Goal: Use online tool/utility: Use online tool/utility

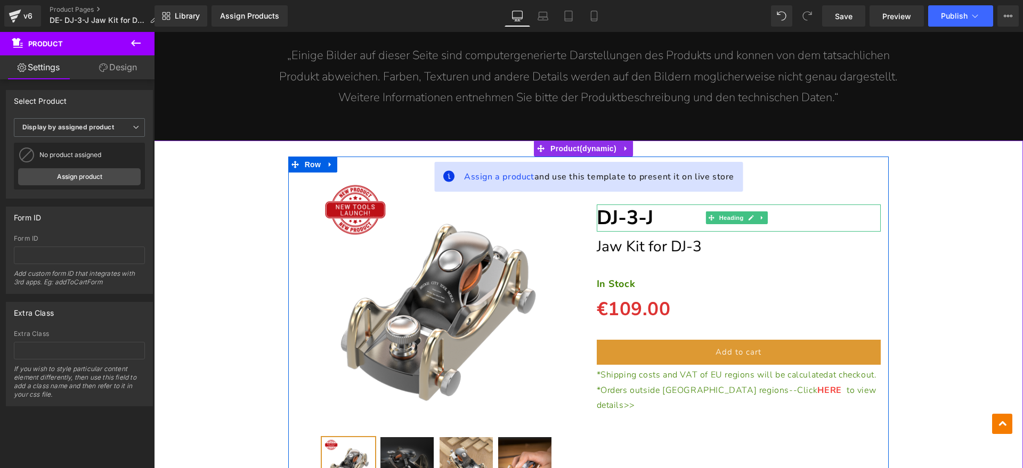
scroll to position [7262, 0]
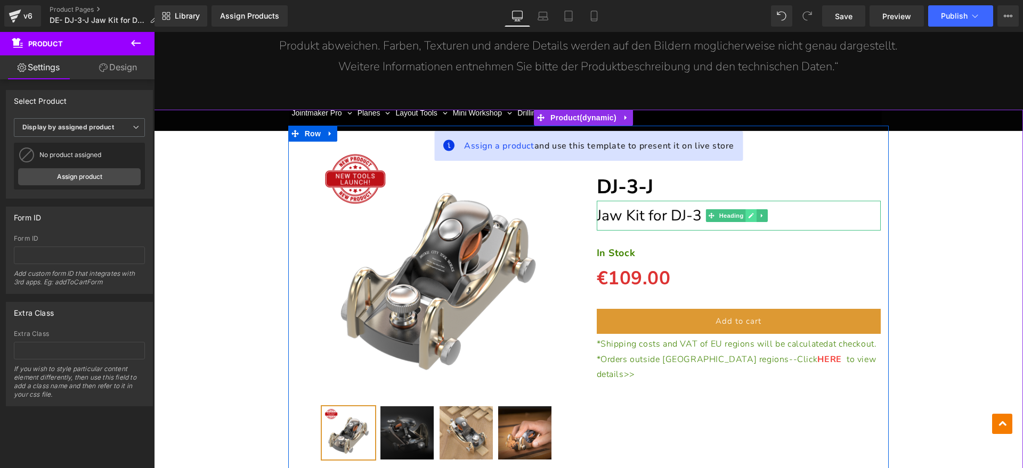
click at [753, 209] on link at bounding box center [751, 215] width 11 height 13
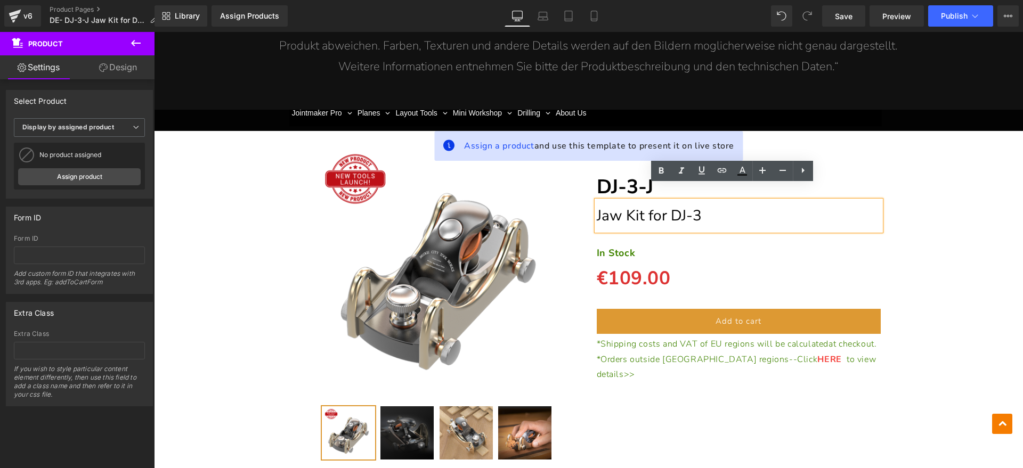
click at [748, 201] on h1 "Jaw Kit for DJ-3" at bounding box center [739, 216] width 285 height 30
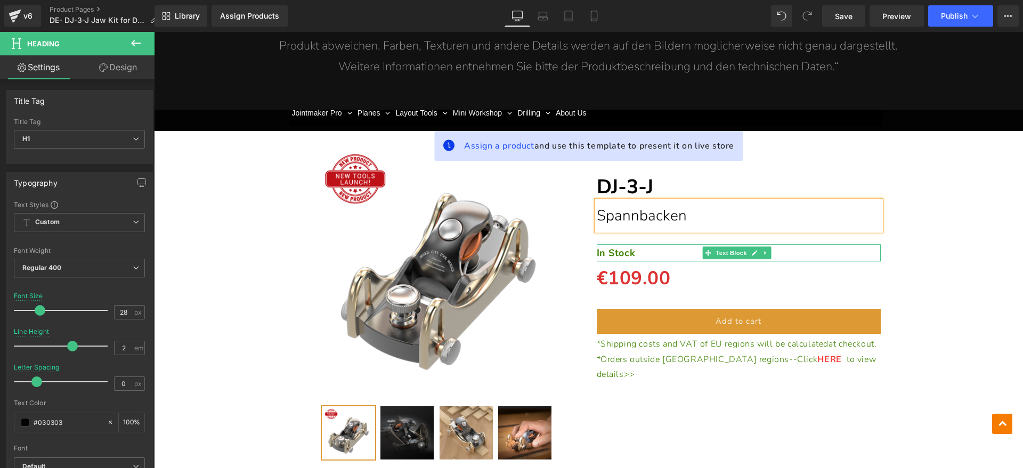
drag, startPoint x: 625, startPoint y: 236, endPoint x: 634, endPoint y: 236, distance: 9.1
click at [625, 247] on strong "In Stock" at bounding box center [616, 253] width 39 height 13
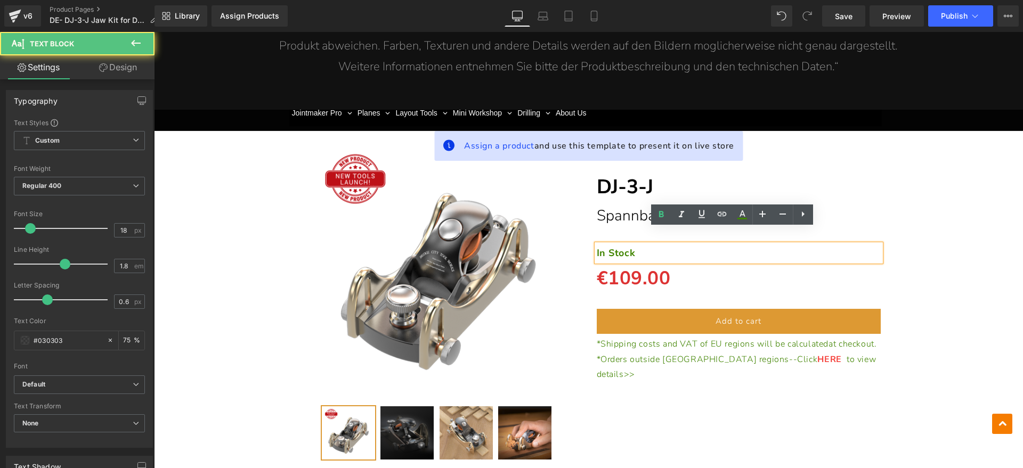
click at [636, 245] on p "In Stock" at bounding box center [739, 253] width 285 height 17
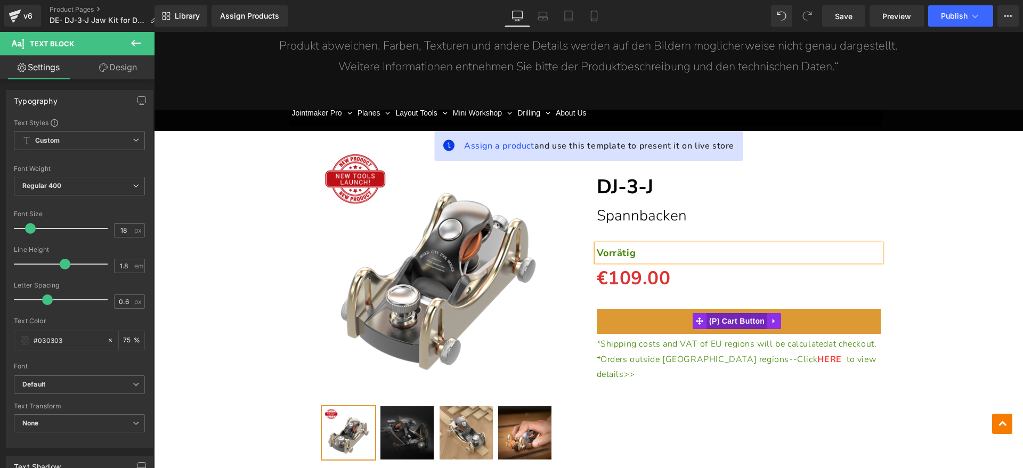
click at [731, 313] on span "(P) Cart Button" at bounding box center [737, 321] width 61 height 16
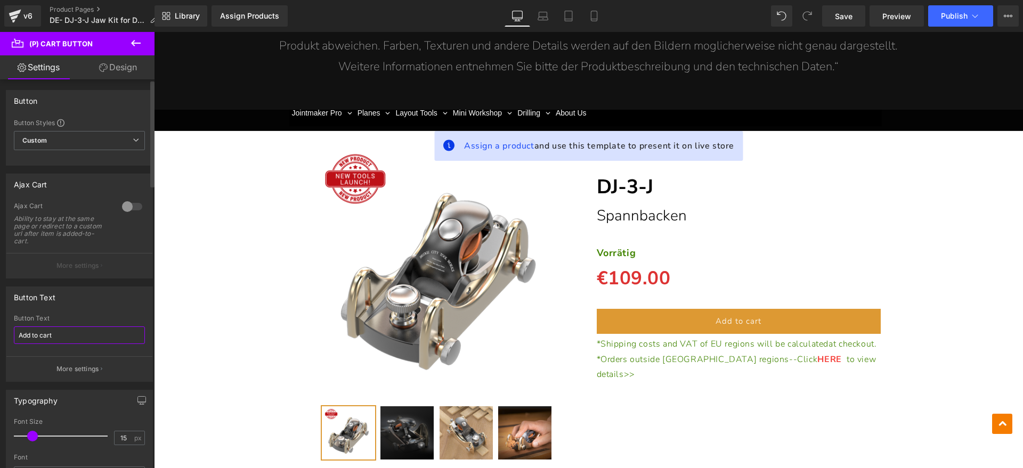
drag, startPoint x: 31, startPoint y: 332, endPoint x: 4, endPoint y: 280, distance: 57.9
click at [0, 328] on div "Button Text Add to cart Button Text Add to cart More settings" at bounding box center [79, 330] width 159 height 103
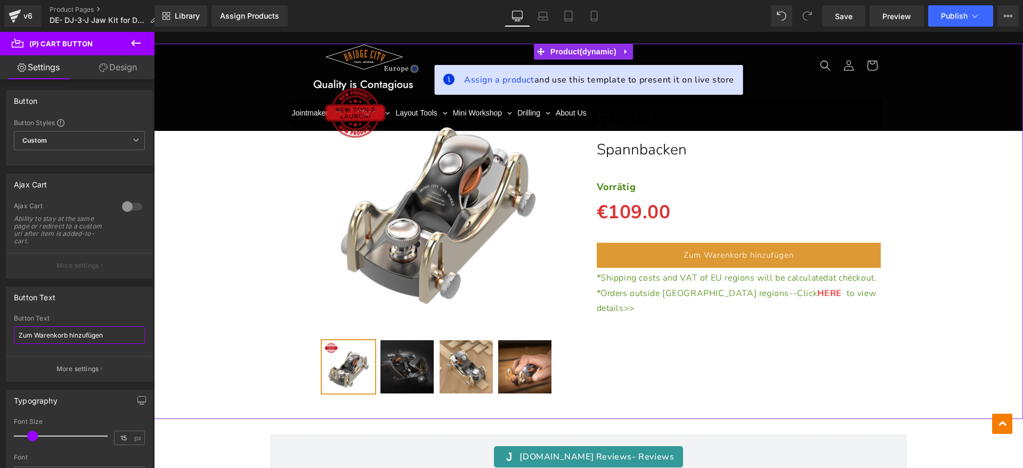
scroll to position [7328, 0]
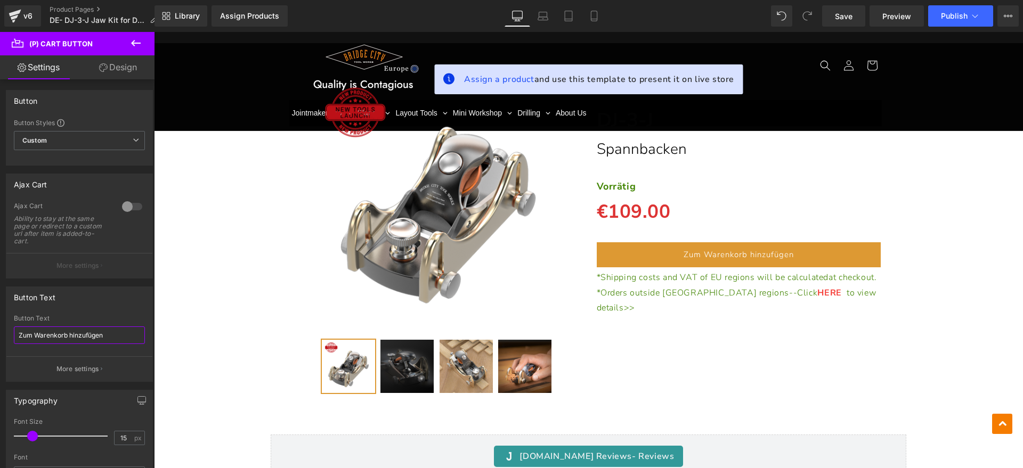
type input "Zum Warenkorb hinzufügen"
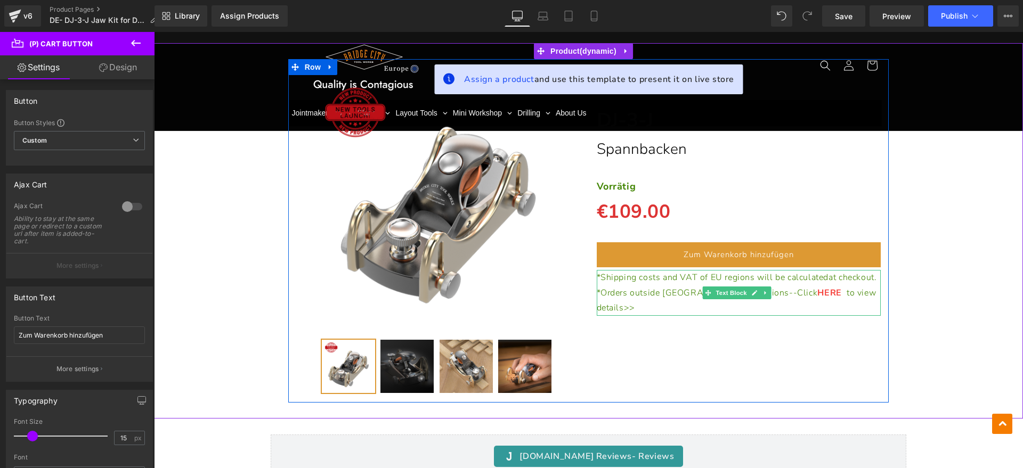
click at [649, 280] on p "*Shipping costs and VAT of EU regions will be calculated at checkout." at bounding box center [739, 277] width 285 height 15
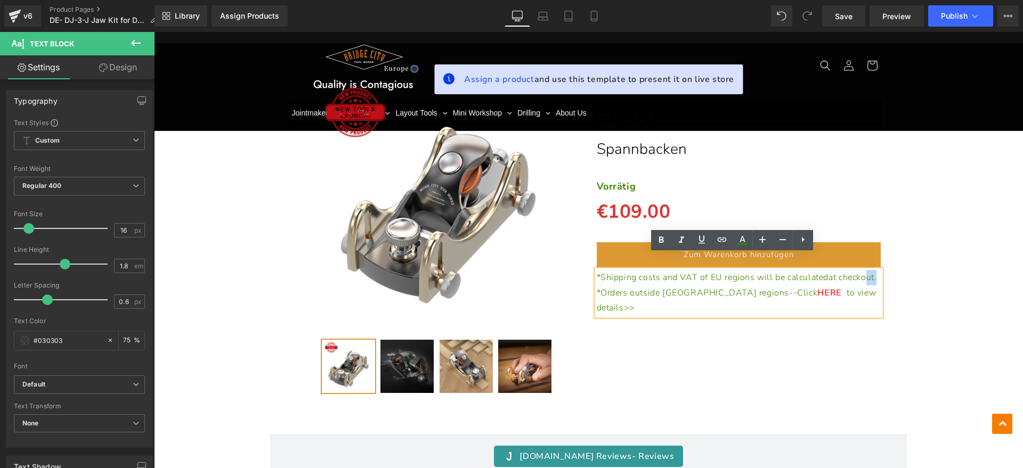
drag, startPoint x: 640, startPoint y: 276, endPoint x: 620, endPoint y: 277, distance: 20.3
click at [620, 277] on p "*Shipping costs and VAT of EU regions will be calculated at checkout." at bounding box center [739, 277] width 285 height 15
click at [652, 272] on p "*Shipping costs and VAT of EU regions will be calculated at checkout." at bounding box center [739, 277] width 285 height 15
drag, startPoint x: 661, startPoint y: 272, endPoint x: 598, endPoint y: 264, distance: 63.3
click at [598, 270] on p "*Shipping costs and VAT of EU regions will be calculated at checkout." at bounding box center [739, 277] width 285 height 15
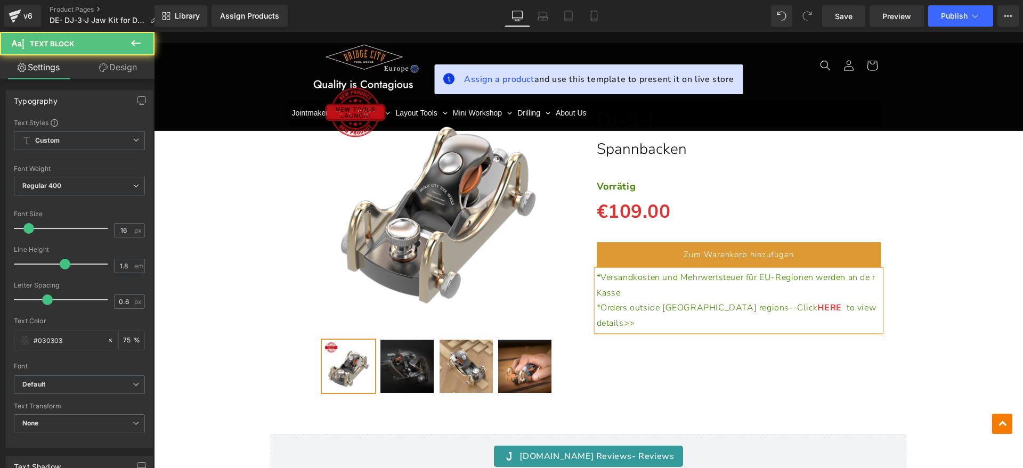
click at [701, 272] on p "*Versandkosten und Mehrwertsteuer für EU-Regionen werden an de r Kasse" at bounding box center [739, 285] width 285 height 31
drag, startPoint x: 633, startPoint y: 279, endPoint x: 663, endPoint y: 279, distance: 30.4
click at [657, 279] on span "*Versandkosten und Mehrwertsteuer für EU-Regionen werden an de r Kasse berechne…" at bounding box center [736, 285] width 279 height 27
click at [686, 277] on p "*Versandkosten und Mehrwertsteuer für EU-Regionen werden an de r Kasse berechne…" at bounding box center [739, 285] width 285 height 31
click at [844, 301] on p "*Orders outside [GEOGRAPHIC_DATA] regions--Click HERE to view details>>" at bounding box center [739, 316] width 285 height 31
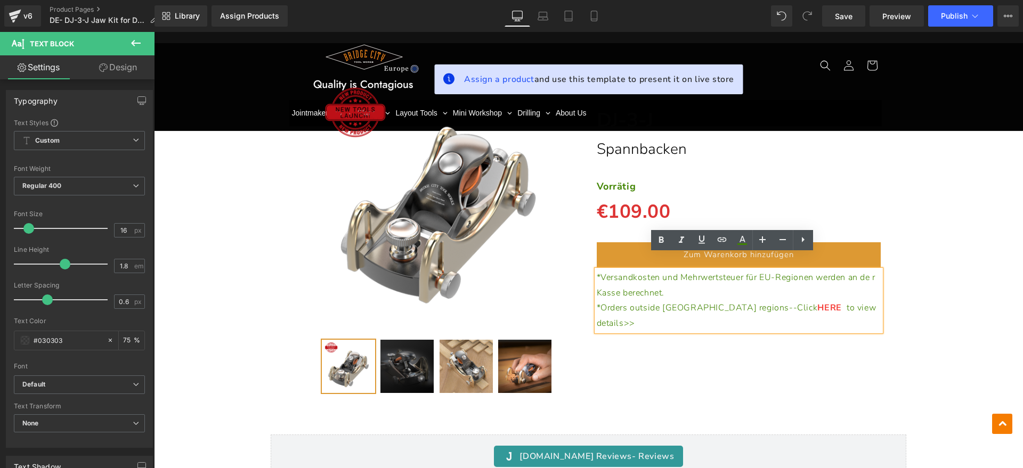
click at [597, 302] on span "*Orders outside [GEOGRAPHIC_DATA] regions--Click" at bounding box center [707, 308] width 221 height 12
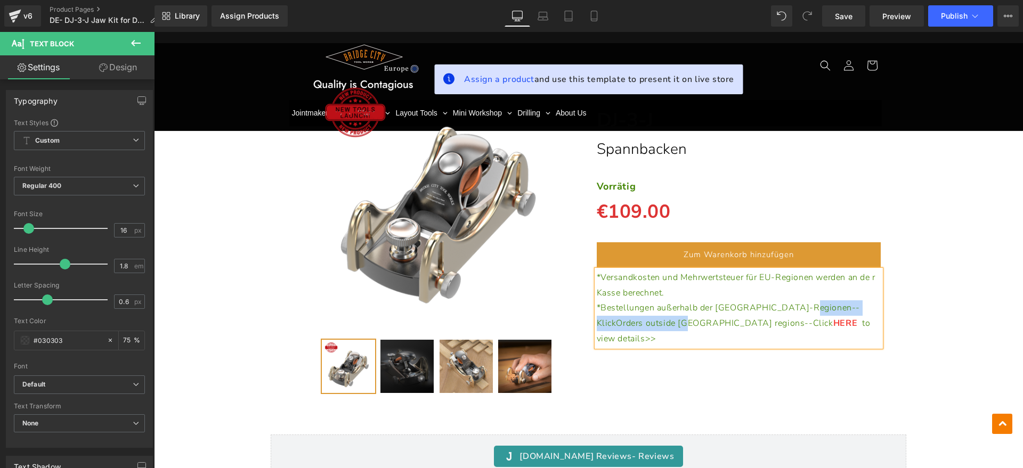
drag, startPoint x: 796, startPoint y: 292, endPoint x: 648, endPoint y: 308, distance: 149.1
click at [648, 308] on span "*Bestellungen außerhalb der [GEOGRAPHIC_DATA]-Regionen-- KlickOrders outside [G…" at bounding box center [729, 315] width 264 height 27
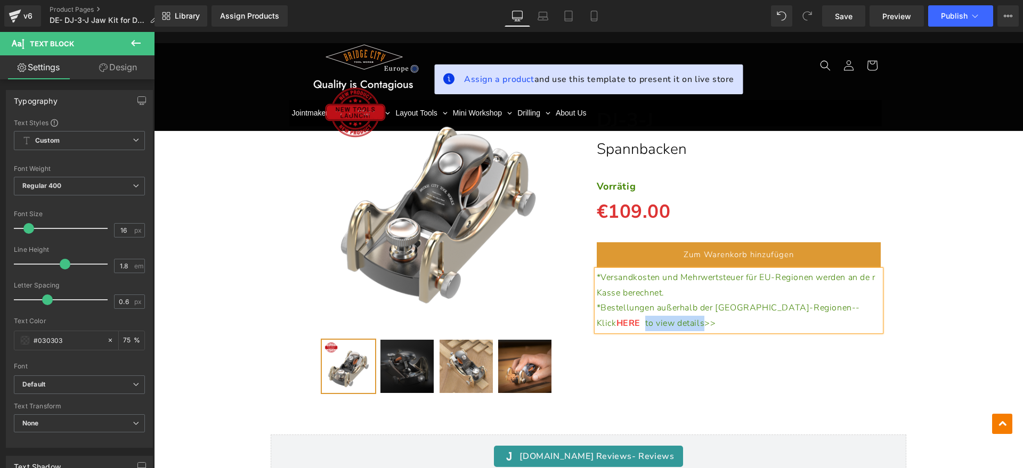
drag, startPoint x: 827, startPoint y: 294, endPoint x: 620, endPoint y: 313, distance: 207.2
click at [645, 318] on span "to view details>>" at bounding box center [680, 324] width 70 height 12
click at [978, 362] on div "(P) Image" at bounding box center [588, 231] width 859 height 344
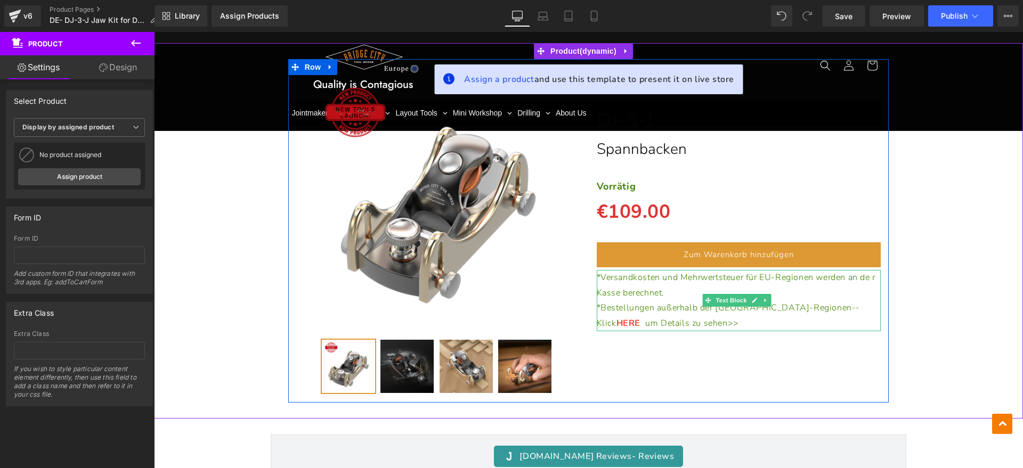
click at [798, 274] on p "*Versandkosten und Mehrwertsteuer für EU-Regionen werden an de r Kasse berechne…" at bounding box center [739, 285] width 285 height 31
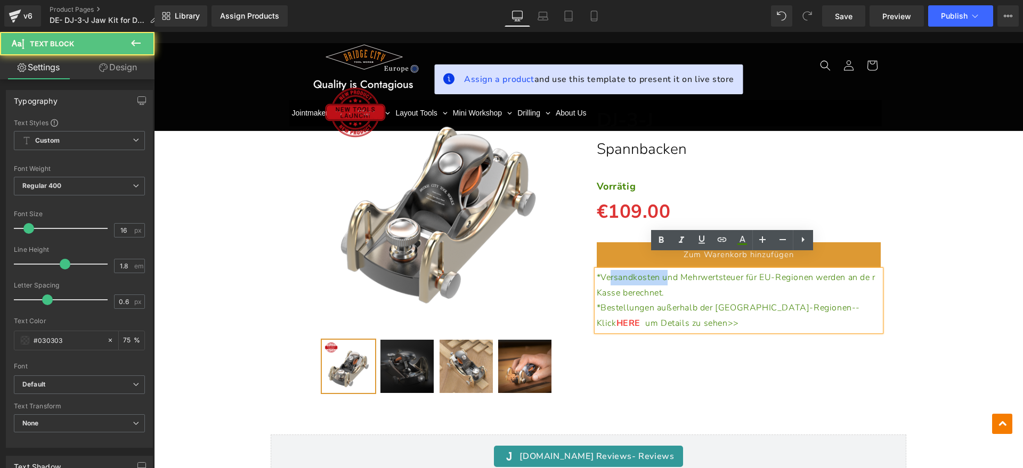
drag, startPoint x: 604, startPoint y: 263, endPoint x: 674, endPoint y: 264, distance: 69.8
click at [665, 272] on span "*Versandkosten und Mehrwertsteuer für EU-Regionen werden an de r Kasse berechne…" at bounding box center [736, 285] width 279 height 27
click at [675, 272] on span "*Versandkosten und Mehrwertsteuer für EU-Regionen werden an de r Kasse berechne…" at bounding box center [736, 285] width 279 height 27
drag, startPoint x: 673, startPoint y: 263, endPoint x: 722, endPoint y: 263, distance: 48.5
click at [721, 272] on span "*Versandkosten und Mehrwertsteuer für EU-Regionen werden an de r Kasse berechne…" at bounding box center [736, 285] width 279 height 27
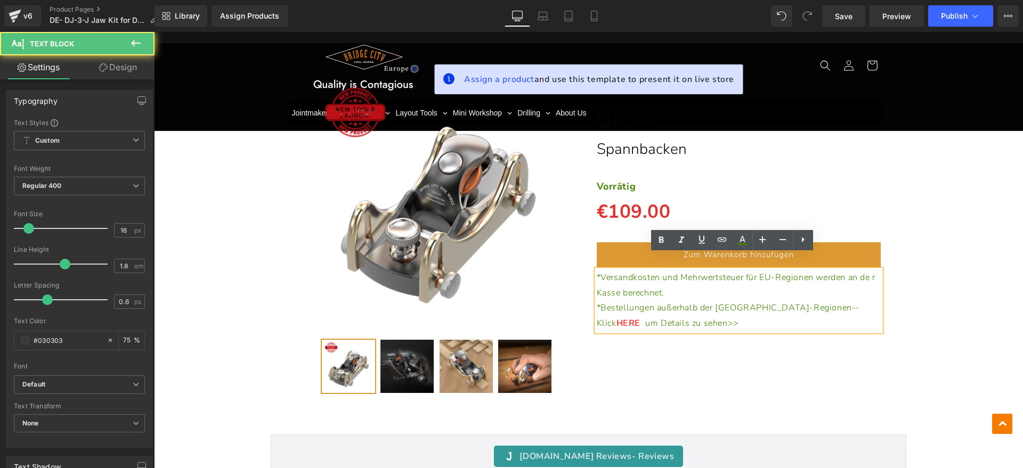
click at [729, 272] on span "*Versandkosten und Mehrwertsteuer für EU-Regionen werden an de r Kasse berechne…" at bounding box center [736, 285] width 279 height 27
drag, startPoint x: 699, startPoint y: 266, endPoint x: 721, endPoint y: 265, distance: 21.9
click at [721, 272] on span "*Versandkosten und Mehrwertsteuer für EU-Regionen werden an de r Kasse berechne…" at bounding box center [736, 285] width 279 height 27
click at [714, 274] on p "*Versandkosten und Mehrwertsteuer für EU-Regionen werden an de r Kasse berechne…" at bounding box center [739, 285] width 285 height 31
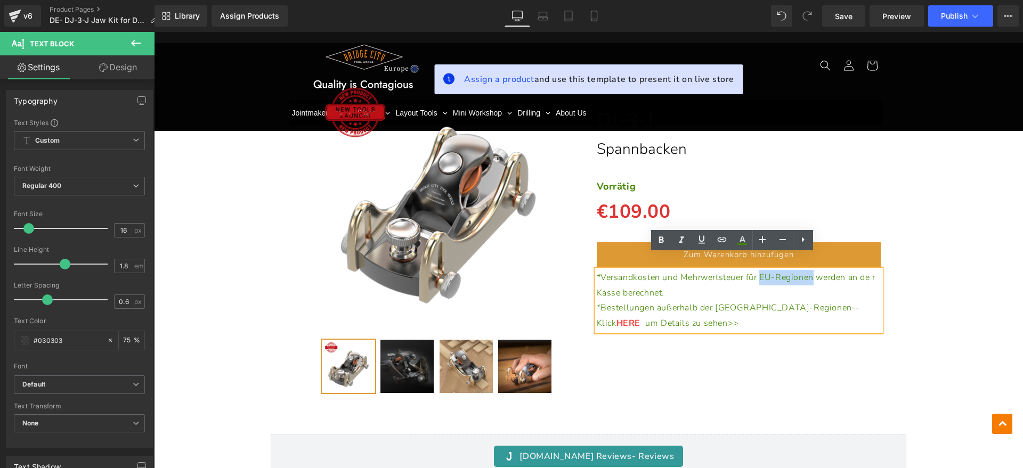
drag, startPoint x: 757, startPoint y: 264, endPoint x: 812, endPoint y: 263, distance: 54.9
click at [812, 272] on span "*Versandkosten und Mehrwertsteuer für EU-Regionen werden an de r Kasse berechne…" at bounding box center [736, 285] width 279 height 27
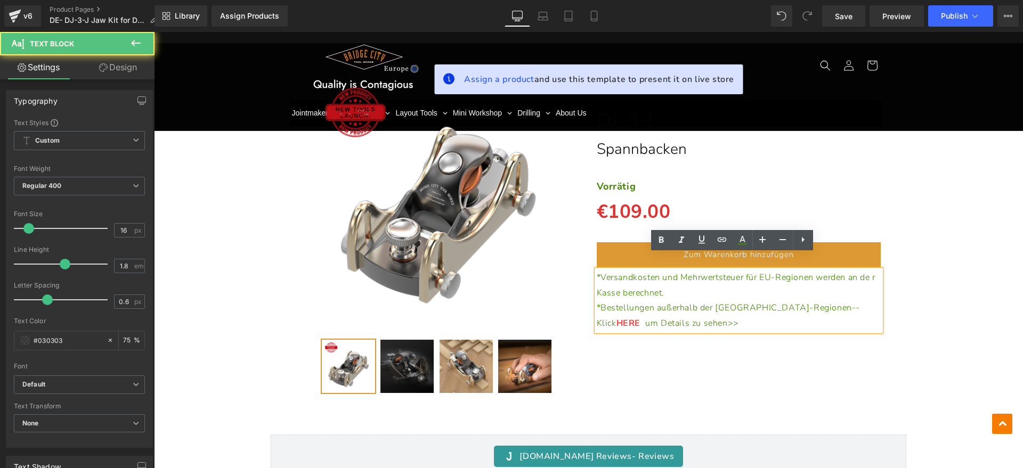
click at [802, 279] on p "*Versandkosten und Mehrwertsteuer für EU-Regionen werden an de r Kasse berechne…" at bounding box center [739, 285] width 285 height 31
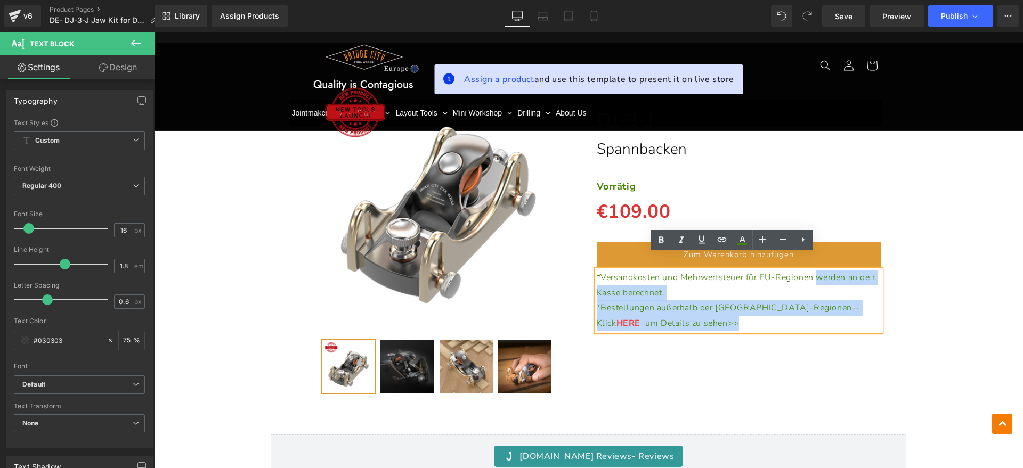
drag, startPoint x: 814, startPoint y: 265, endPoint x: 875, endPoint y: 265, distance: 61.3
click at [875, 270] on div "*Versandkosten und Mehrwertsteuer für EU-Regionen werden an de r Kasse berechne…" at bounding box center [739, 300] width 285 height 61
click at [830, 282] on p "*Versandkosten und Mehrwertsteuer für EU-Regionen werden an de r Kasse berechne…" at bounding box center [739, 285] width 285 height 31
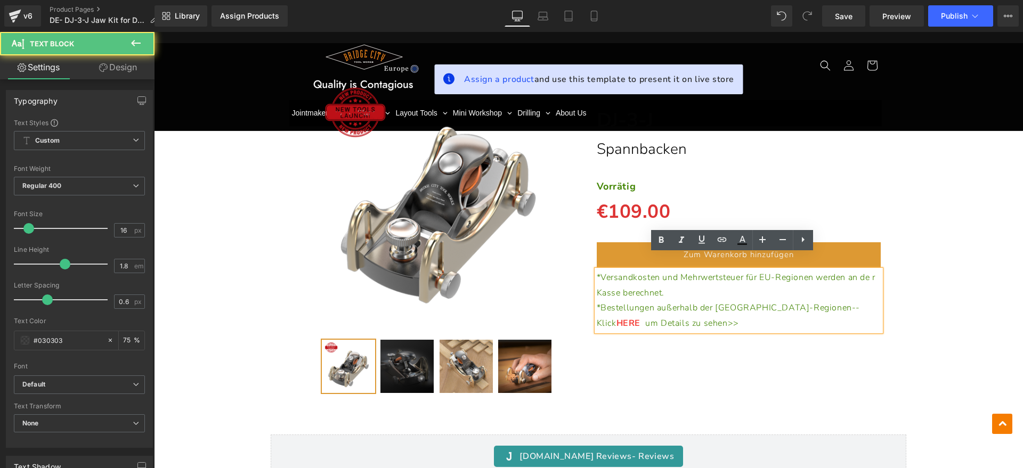
click at [597, 278] on span "*Versandkosten und Mehrwertsteuer für EU-Regionen werden an de r Kasse berechne…" at bounding box center [736, 285] width 279 height 27
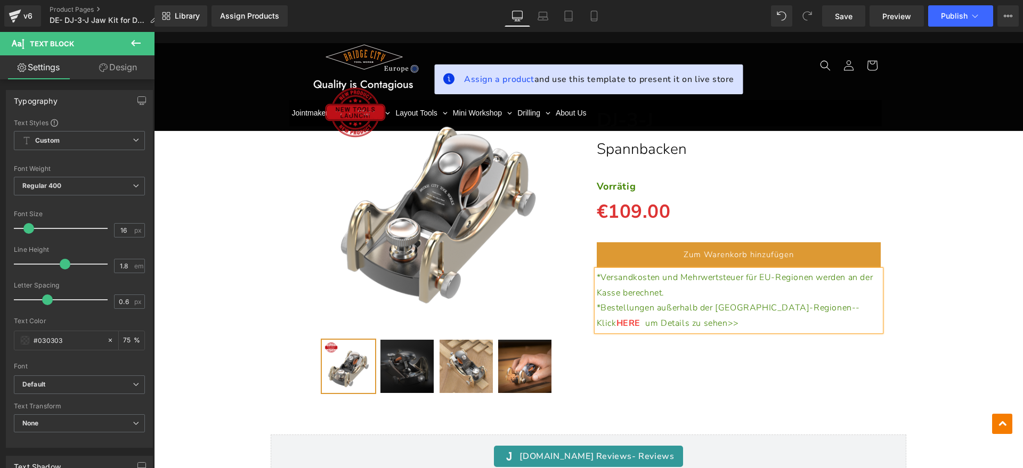
click at [954, 301] on div "(P) Image" at bounding box center [588, 231] width 859 height 344
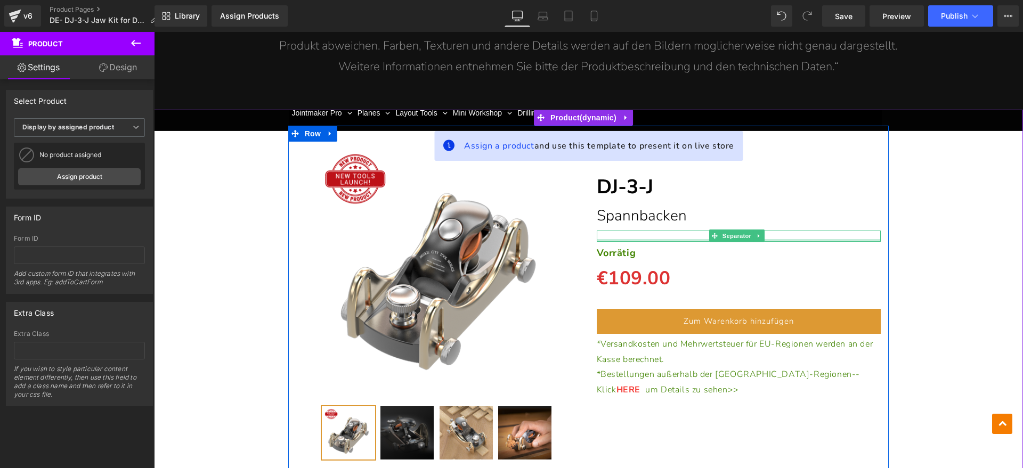
scroll to position [7195, 0]
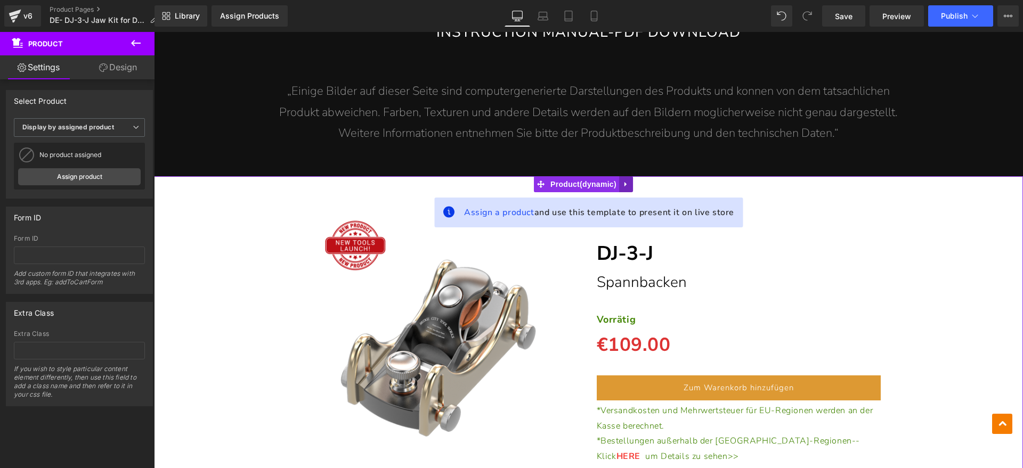
click at [625, 180] on icon at bounding box center [626, 184] width 7 height 8
click at [602, 176] on link at bounding box center [606, 184] width 14 height 16
click at [609, 181] on icon at bounding box center [605, 184] width 7 height 7
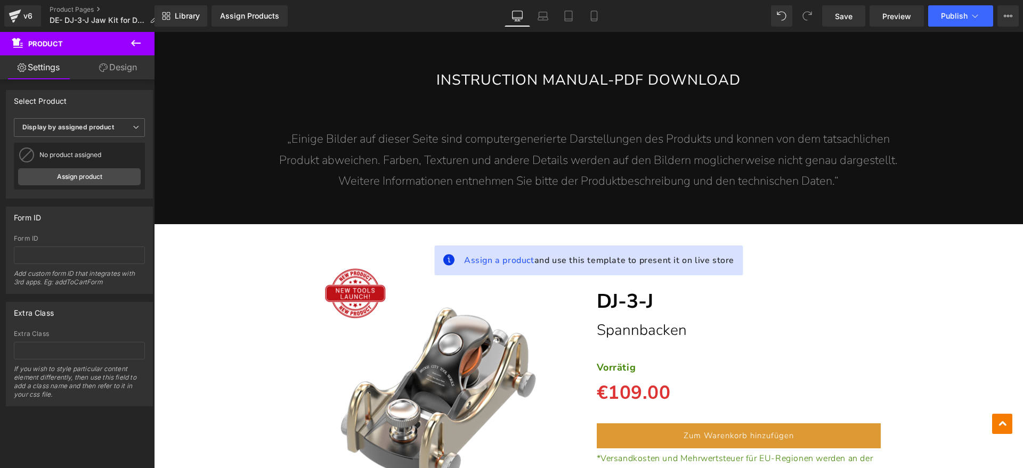
scroll to position [7129, 0]
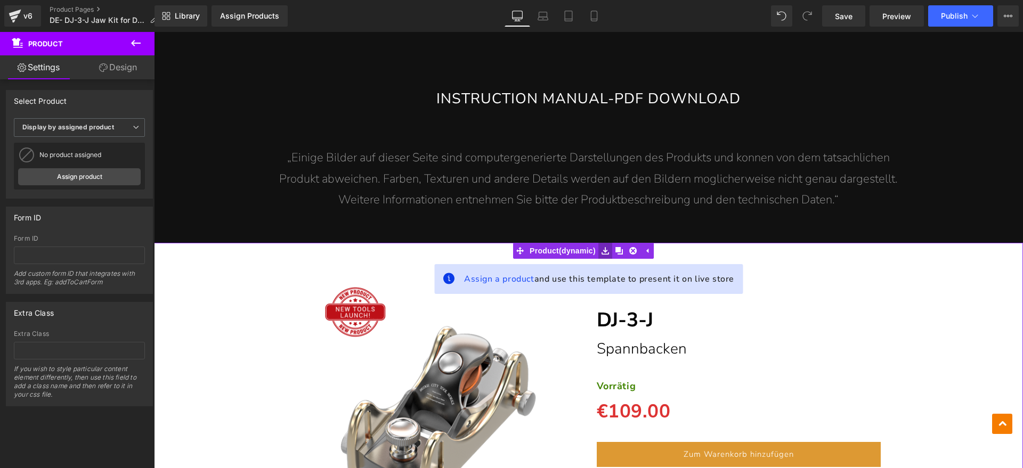
click at [609, 247] on icon at bounding box center [605, 251] width 7 height 8
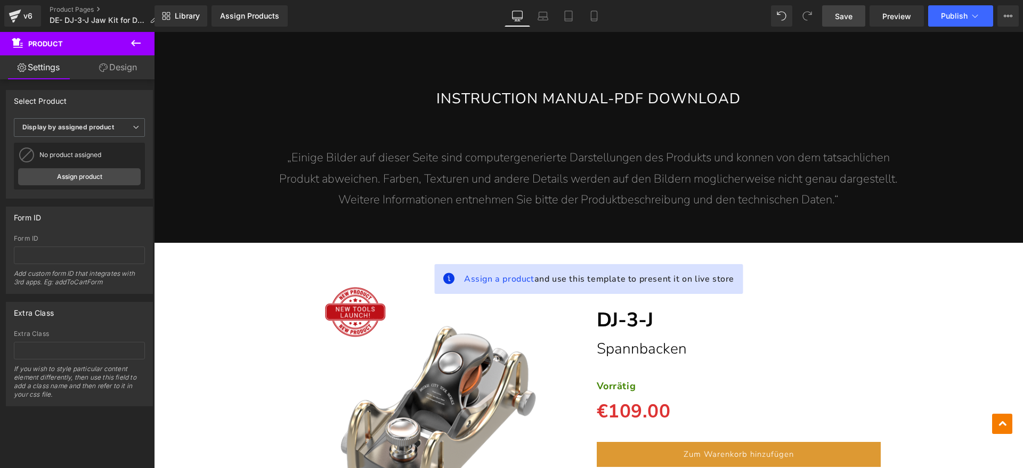
click at [842, 14] on span "Save" at bounding box center [844, 16] width 18 height 11
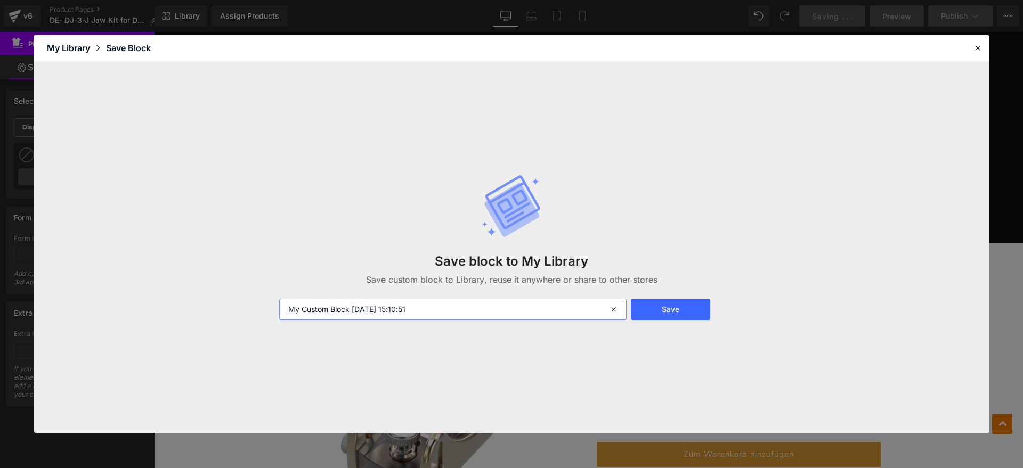
click at [462, 309] on input "My Custom Block [DATE] 15:10:51" at bounding box center [452, 309] width 347 height 21
drag, startPoint x: 382, startPoint y: 318, endPoint x: 0, endPoint y: 341, distance: 382.8
click at [0, 344] on div "Library Elements Blocks Templates Saved Library My Library Save Block Save bloc…" at bounding box center [511, 234] width 1023 height 468
type input "s"
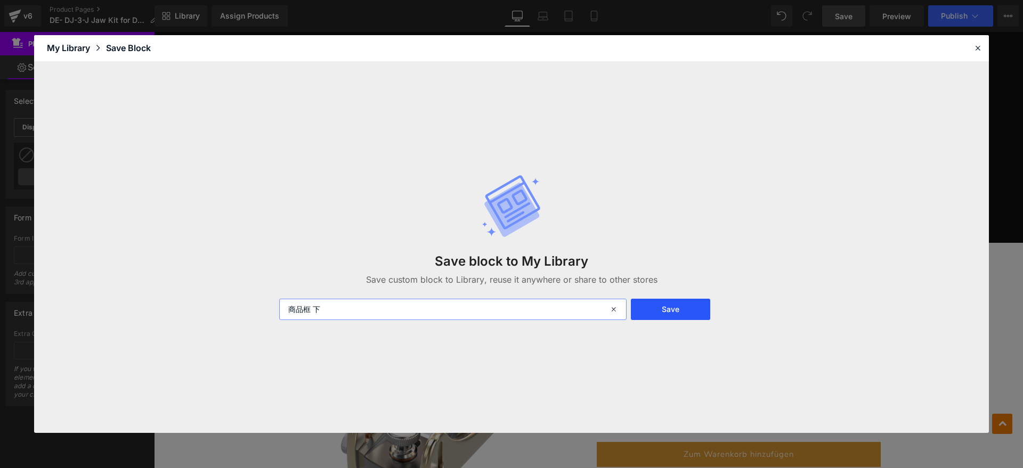
type input "商品框 下"
click at [686, 306] on button "Save" at bounding box center [670, 309] width 79 height 21
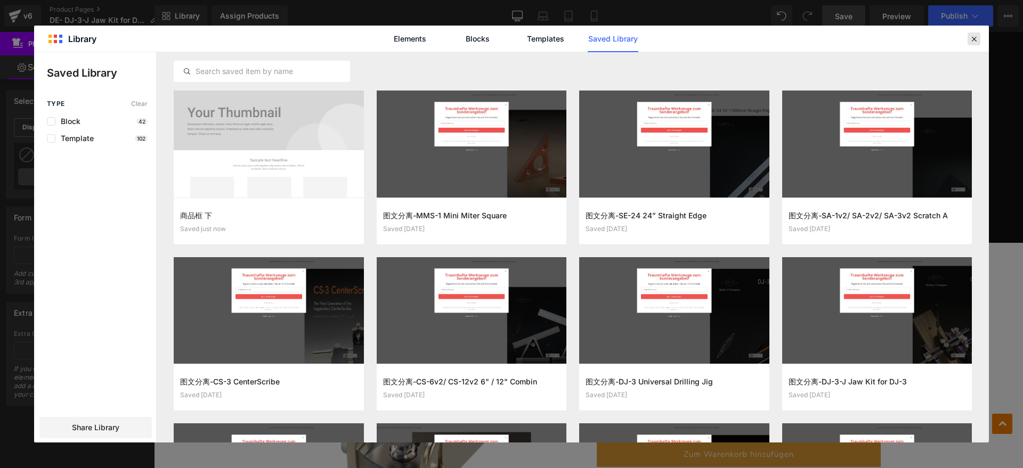
click at [971, 37] on icon at bounding box center [974, 39] width 10 height 10
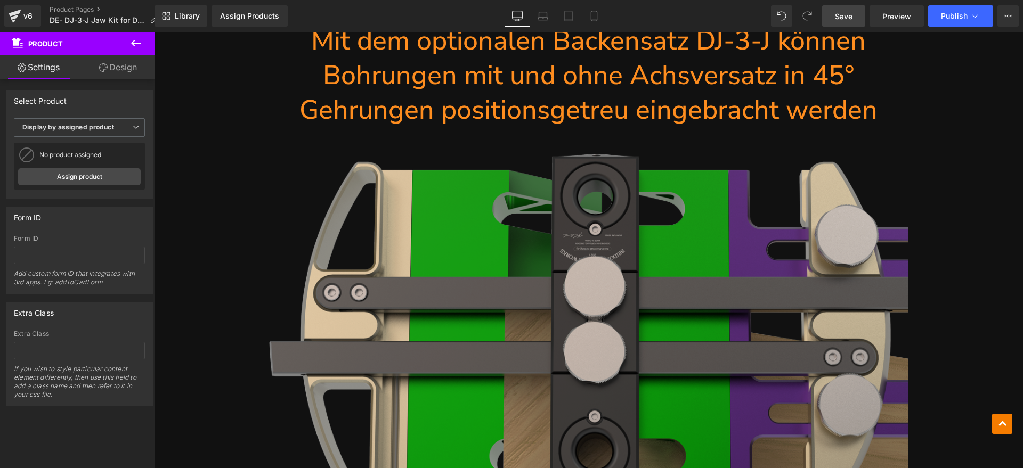
scroll to position [1799, 0]
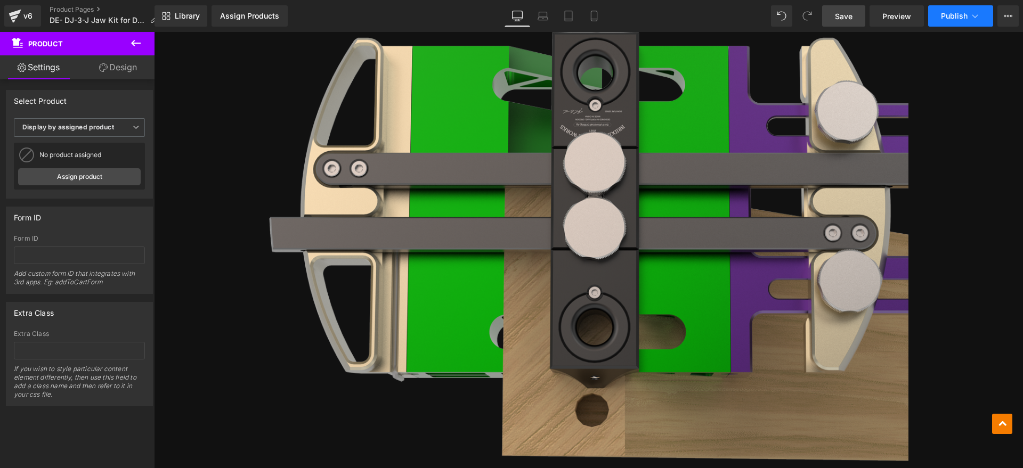
click at [967, 21] on button "Publish" at bounding box center [960, 15] width 65 height 21
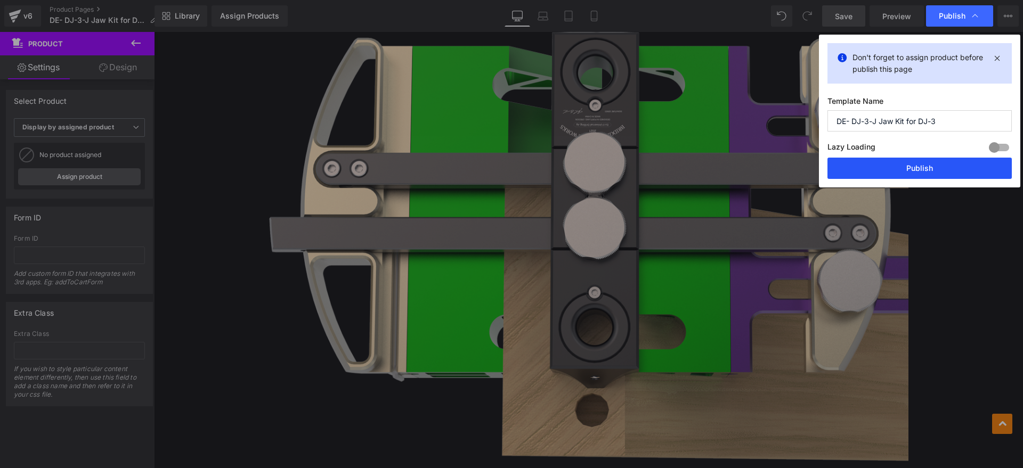
click at [940, 173] on button "Publish" at bounding box center [920, 168] width 184 height 21
